Goal: Task Accomplishment & Management: Manage account settings

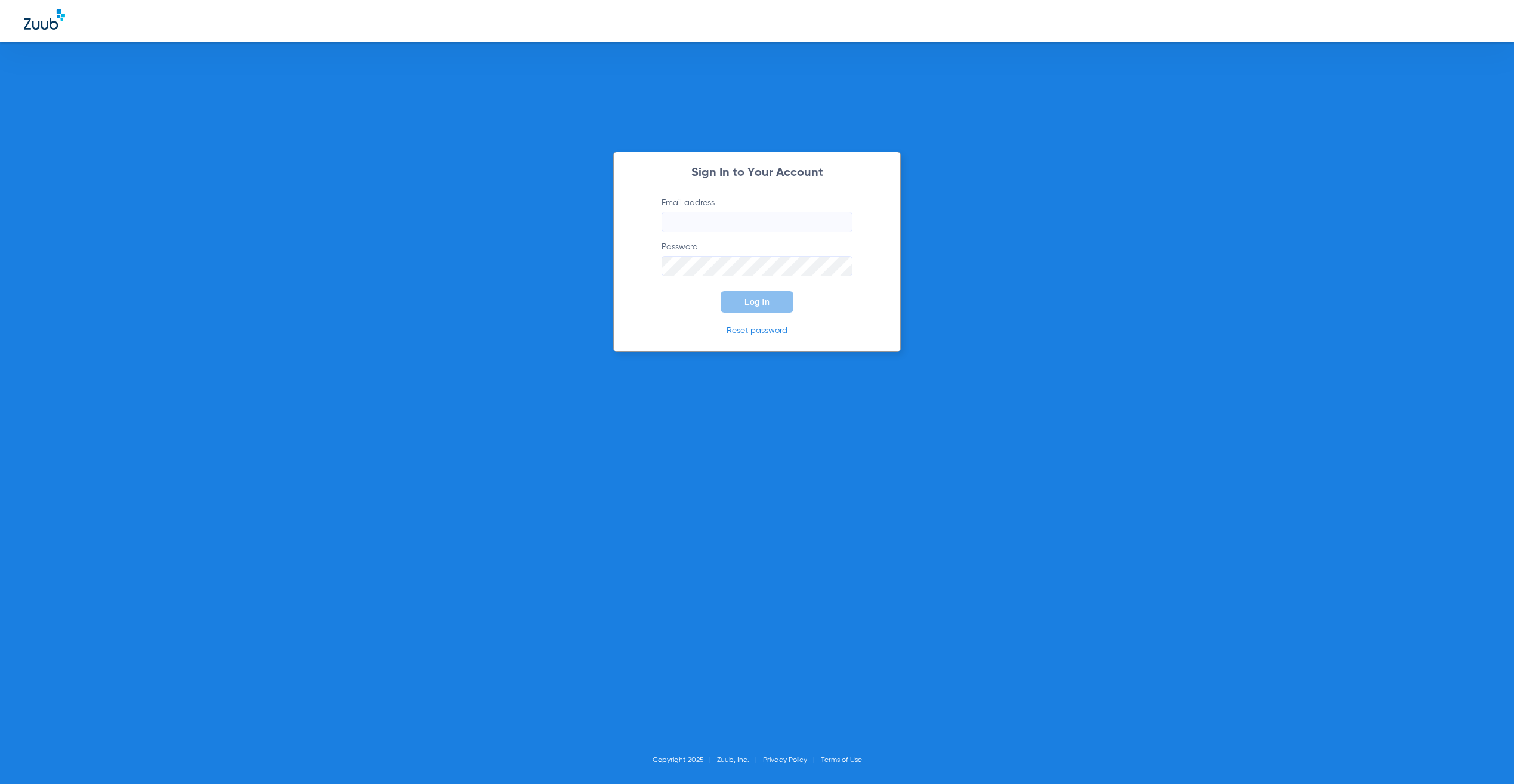
click at [796, 216] on input "Email address" at bounding box center [757, 222] width 191 height 20
type input "[PERSON_NAME][EMAIL_ADDRESS][PERSON_NAME][DOMAIN_NAME]"
click at [775, 304] on button "Log In" at bounding box center [757, 302] width 73 height 21
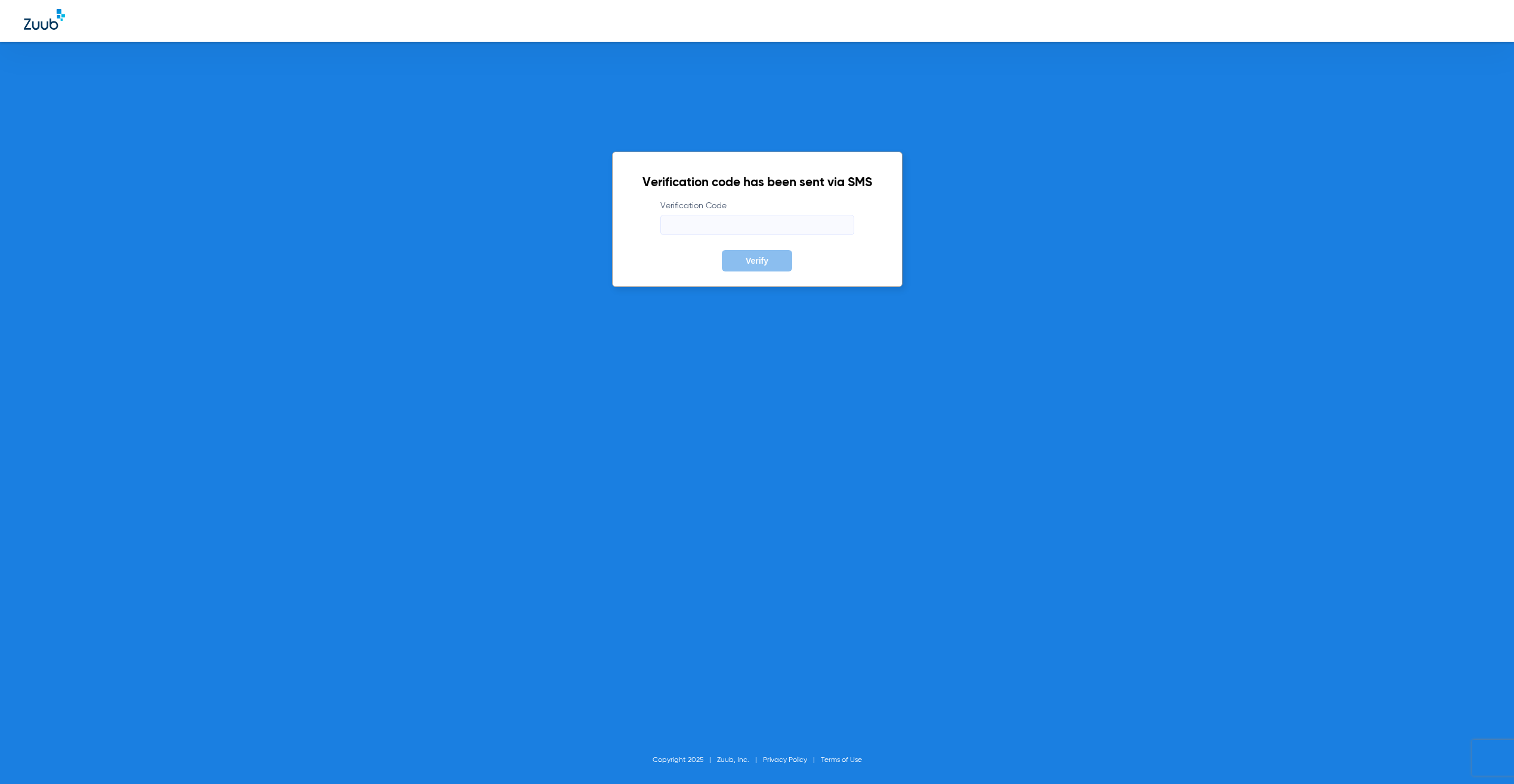
click at [804, 227] on input "Verification Code" at bounding box center [757, 224] width 194 height 20
type input "549995"
click at [722, 250] on button "Verify" at bounding box center [757, 260] width 71 height 21
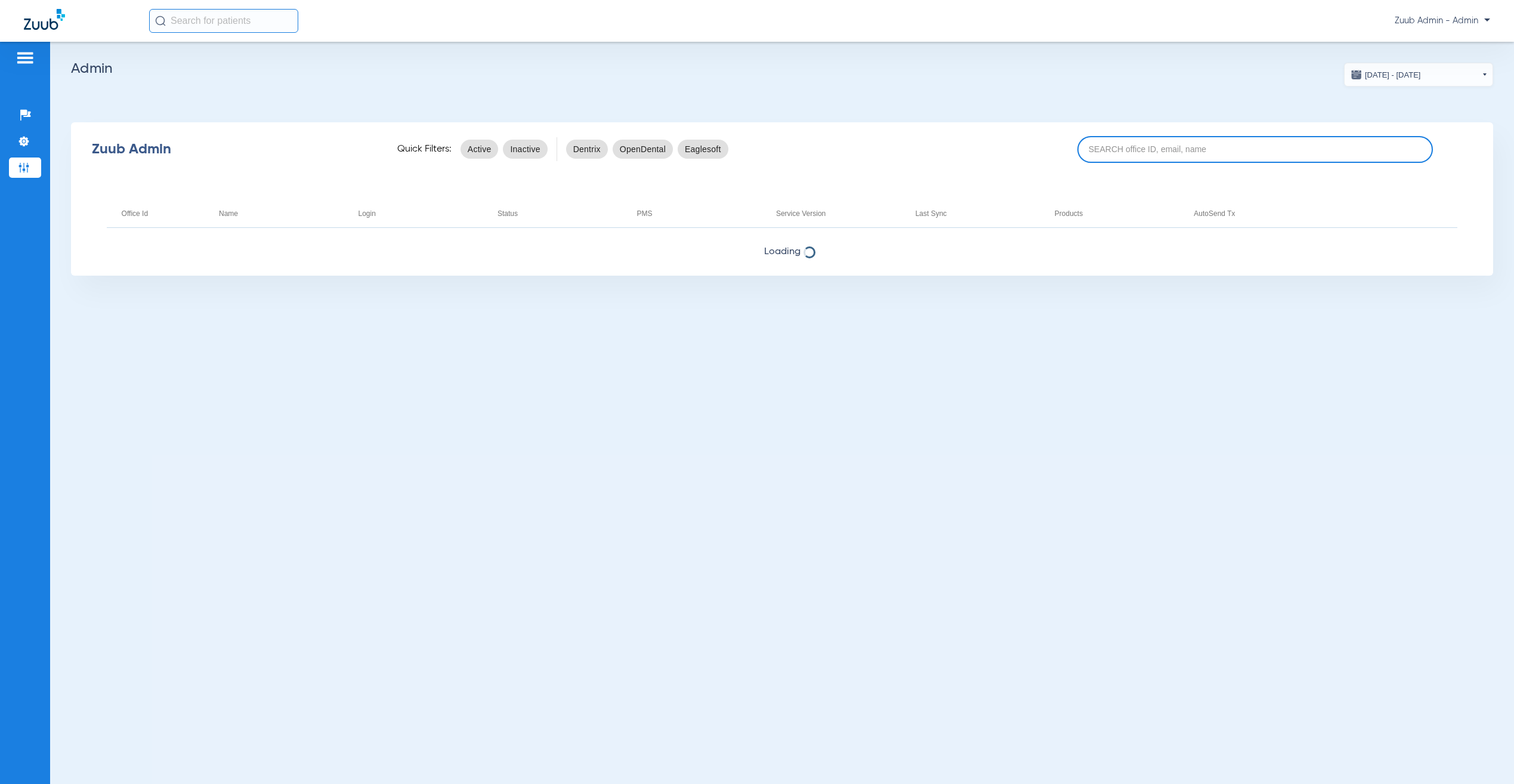
click at [1156, 146] on input at bounding box center [1255, 149] width 356 height 27
paste input "17007043"
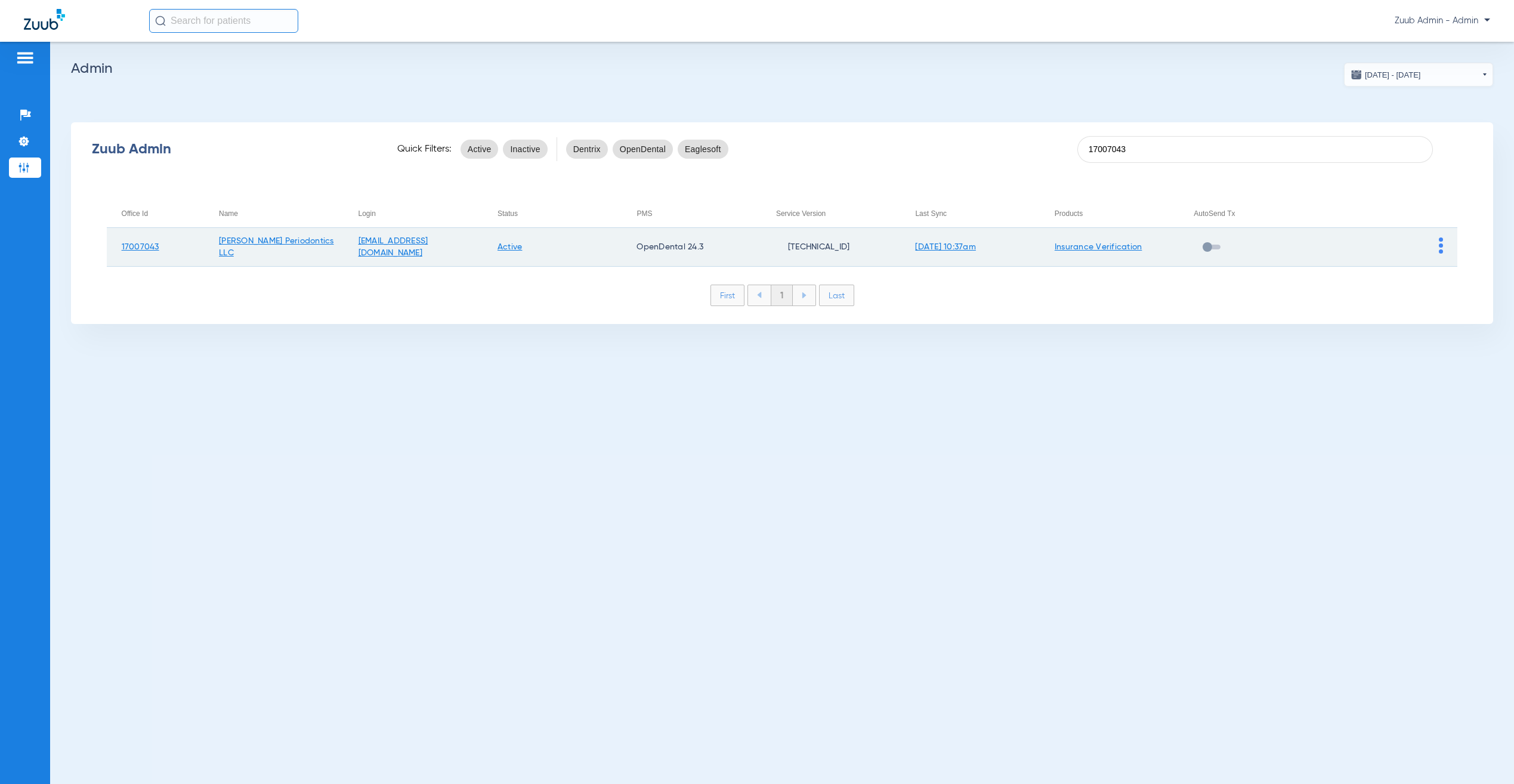
type input "17007043"
click at [1440, 243] on img at bounding box center [1441, 245] width 4 height 16
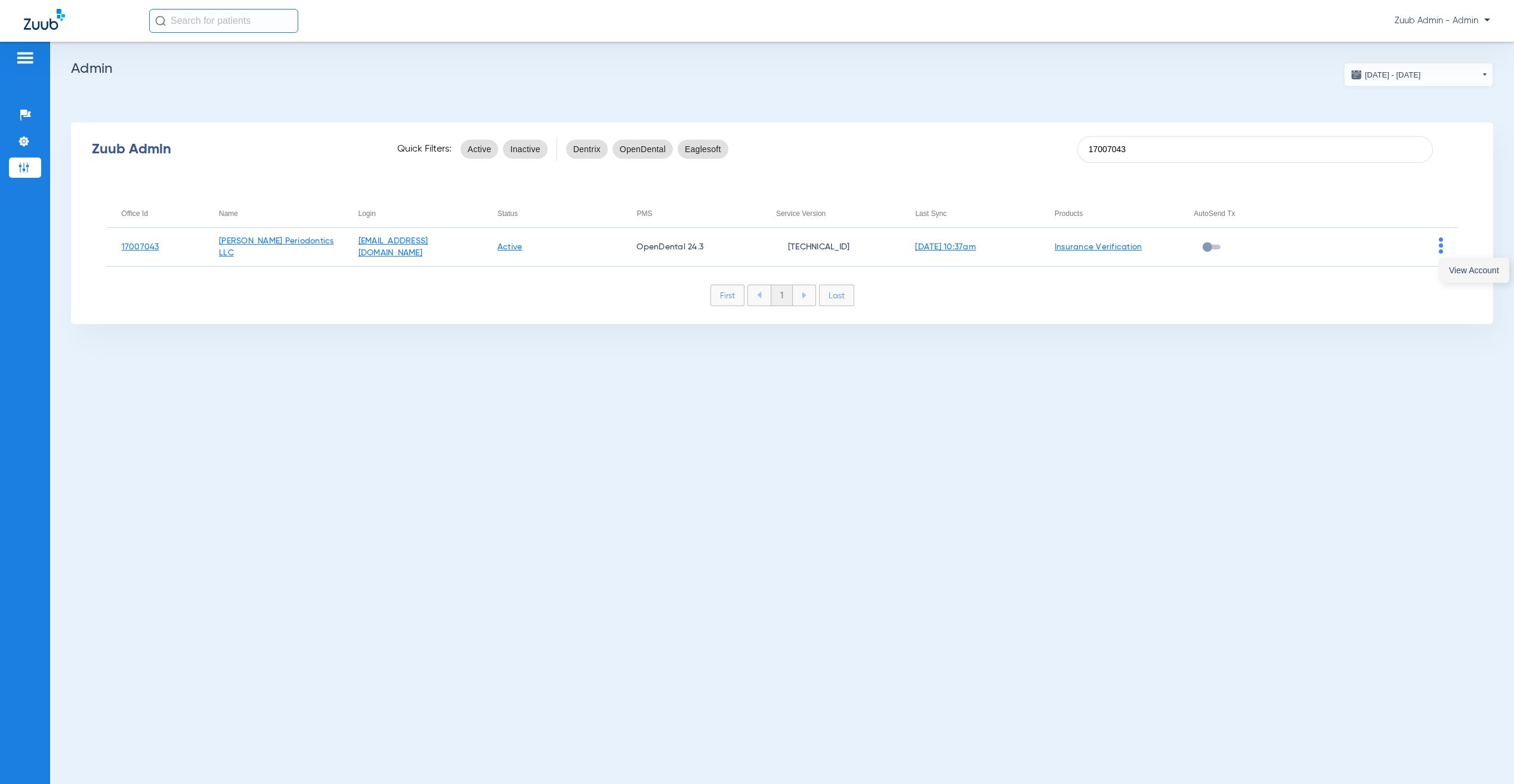
click at [1455, 275] on button "View Account" at bounding box center [1474, 270] width 69 height 24
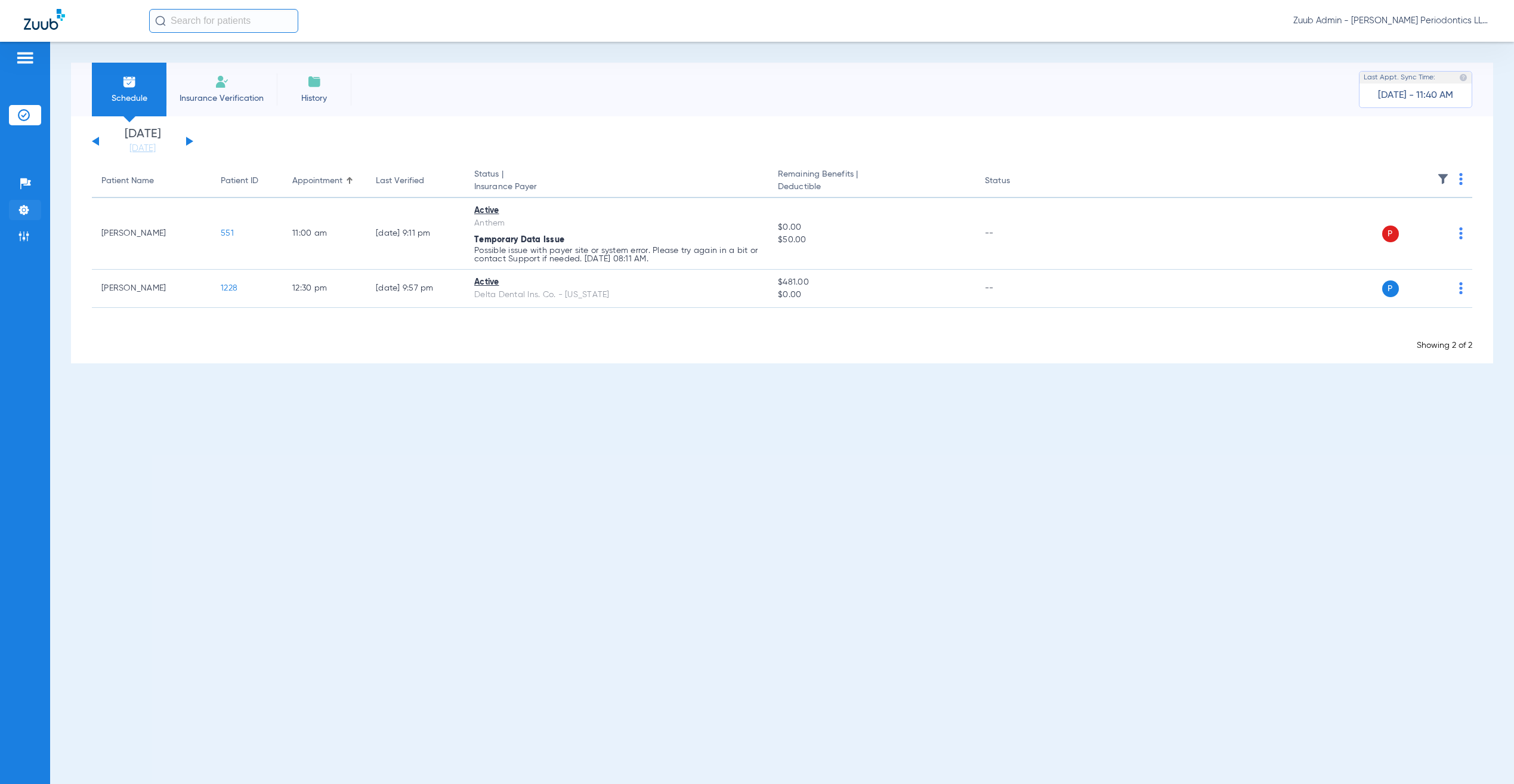
click at [37, 207] on li "Settings" at bounding box center [25, 210] width 32 height 20
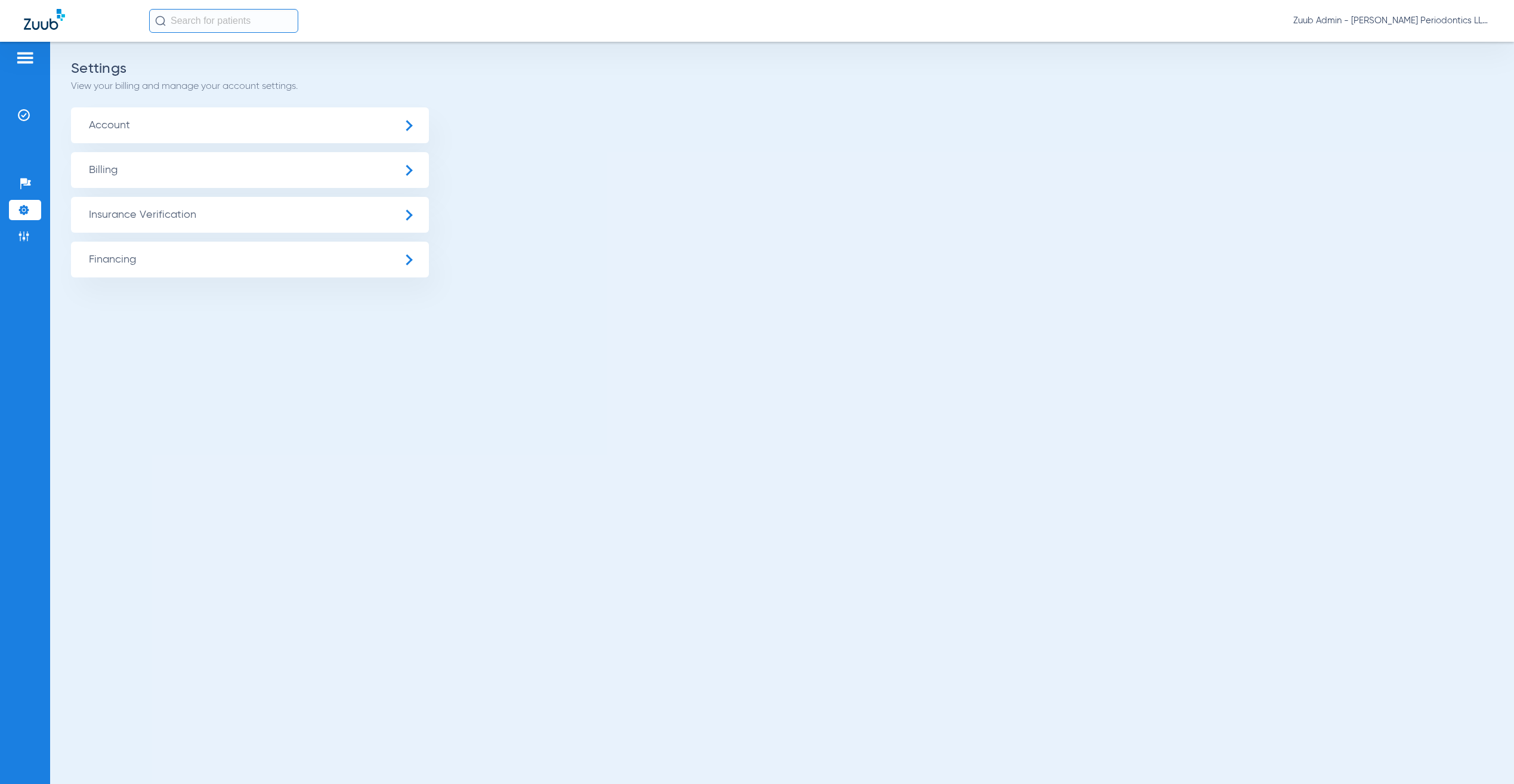
click at [217, 129] on span "Account" at bounding box center [250, 125] width 358 height 36
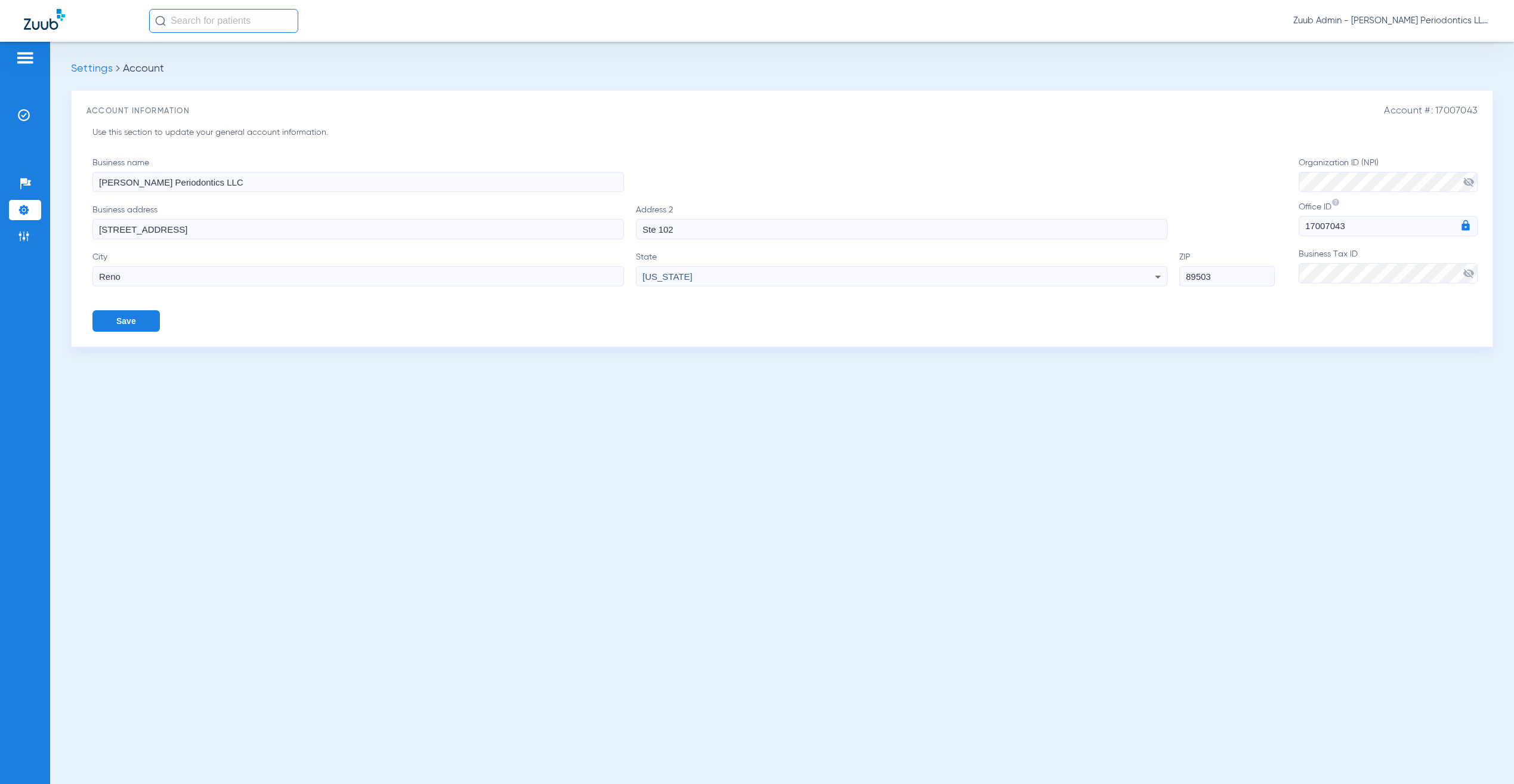
drag, startPoint x: 199, startPoint y: 227, endPoint x: 69, endPoint y: 205, distance: 131.8
click at [69, 205] on div "Settings Account Account #: 17007043 Account Information Use this section to up…" at bounding box center [782, 413] width 1464 height 742
paste input "[STREET_ADDRESS][PERSON_NAME]"
type input "[STREET_ADDRESS][PERSON_NAME]"
drag, startPoint x: 729, startPoint y: 228, endPoint x: 604, endPoint y: 227, distance: 125.0
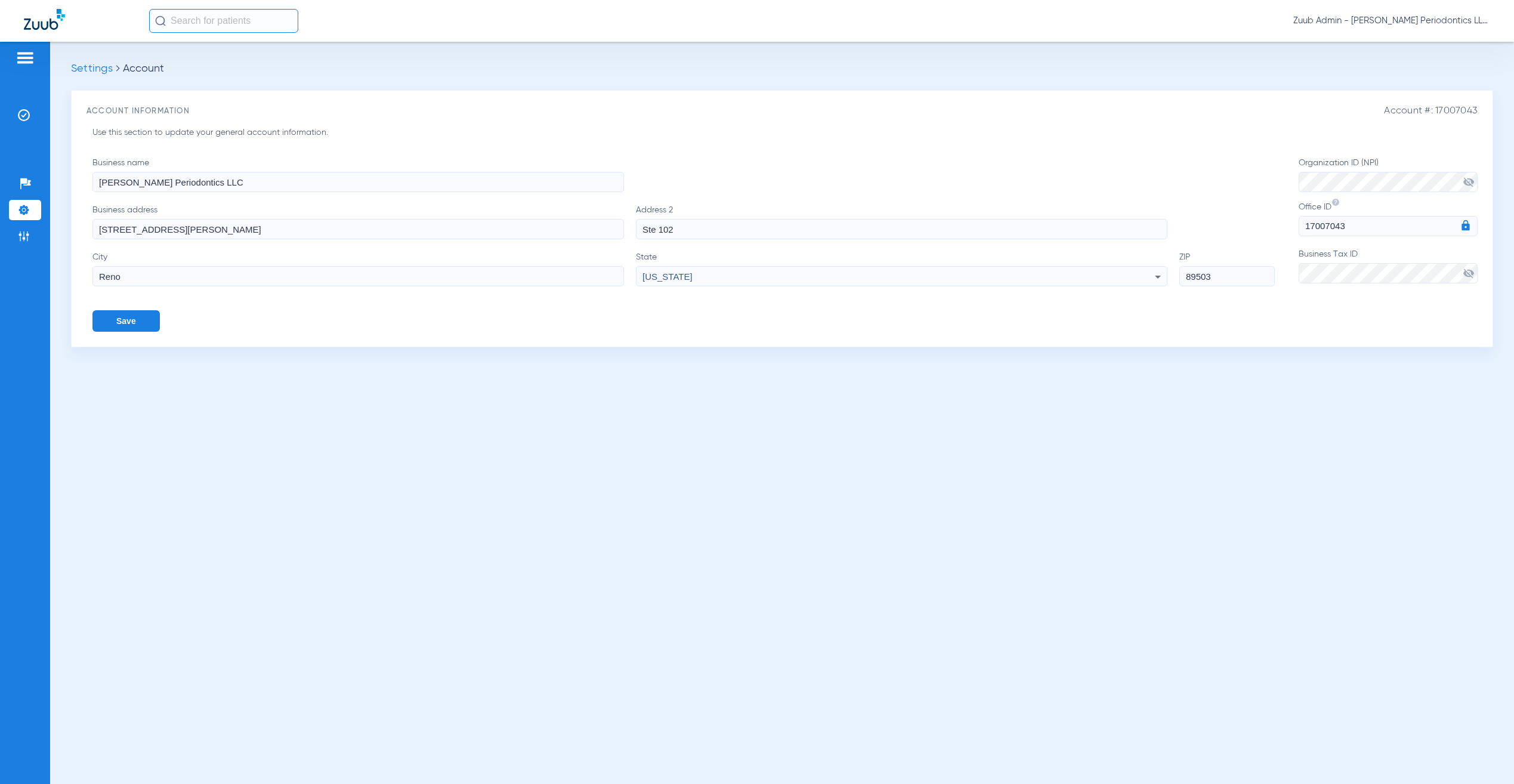
click at [604, 227] on div "Business address [STREET_ADDRESS][PERSON_NAME]" at bounding box center [684, 222] width 1183 height 35
paste input "uite #"
type input "Suite #2"
click at [1243, 271] on input "89503" at bounding box center [1227, 276] width 96 height 20
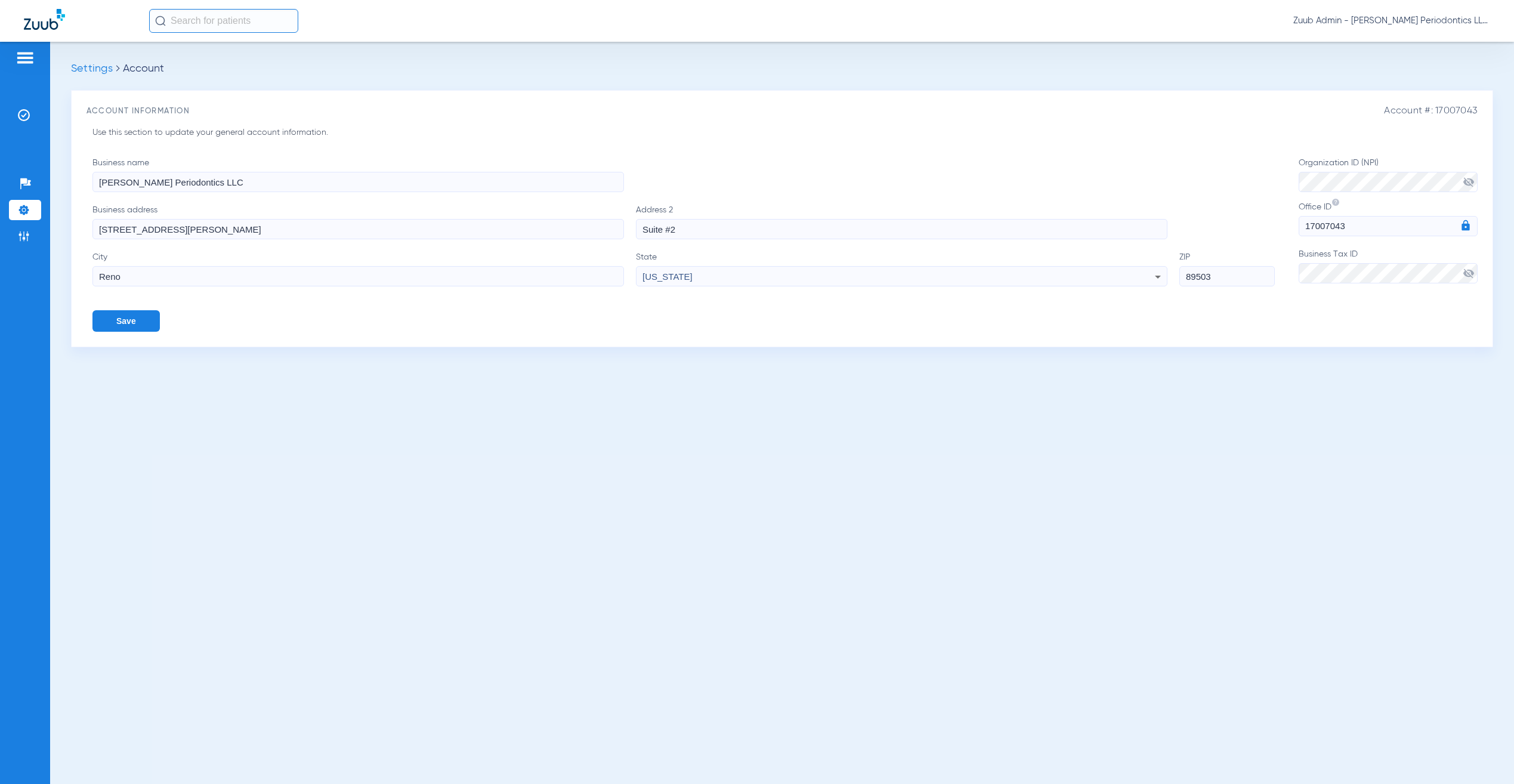
paste input "9"
type input "89509"
click at [1468, 178] on span "visibility_off" at bounding box center [1469, 182] width 12 height 12
click at [1471, 272] on span "visibility_off" at bounding box center [1469, 274] width 12 height 12
click at [125, 323] on button "Save" at bounding box center [126, 320] width 68 height 21
